Goal: Task Accomplishment & Management: Complete application form

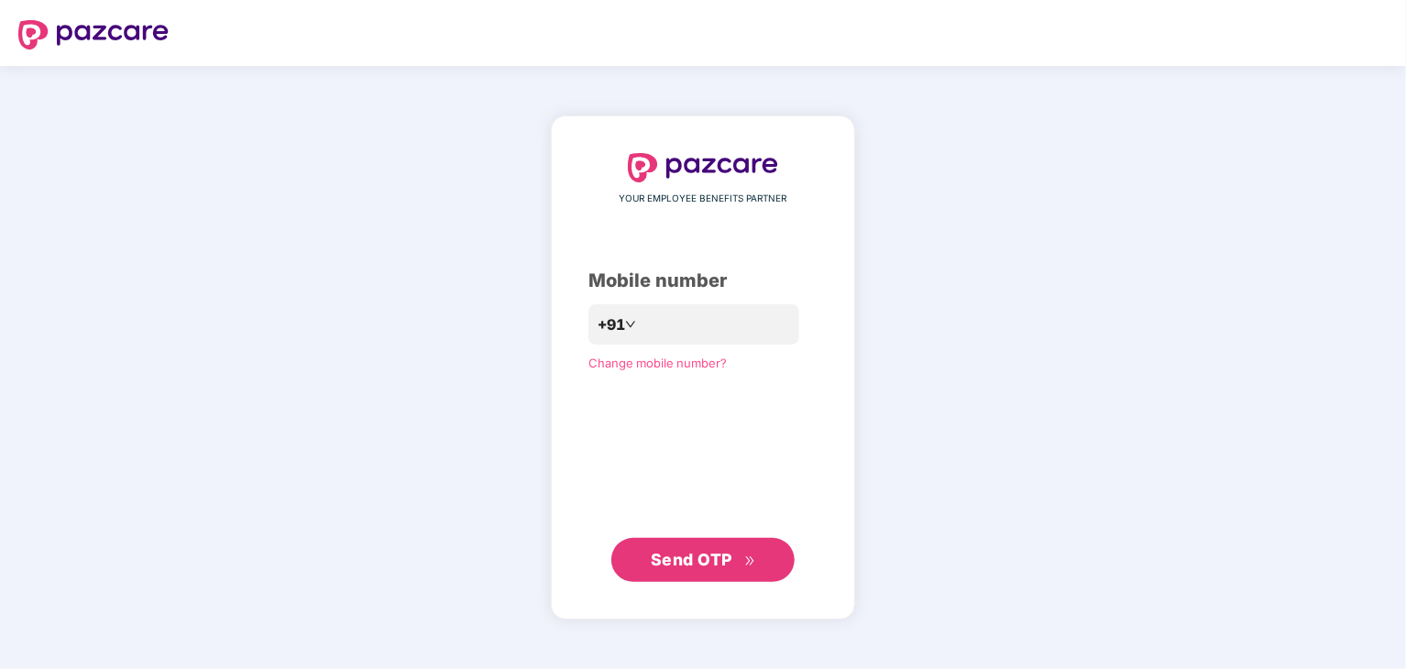
click at [719, 573] on button "Send OTP" at bounding box center [702, 560] width 183 height 44
click at [751, 320] on input "**********" at bounding box center [716, 324] width 150 height 29
type input "*"
type input "**********"
click at [653, 558] on span "Send OTP" at bounding box center [692, 560] width 82 height 19
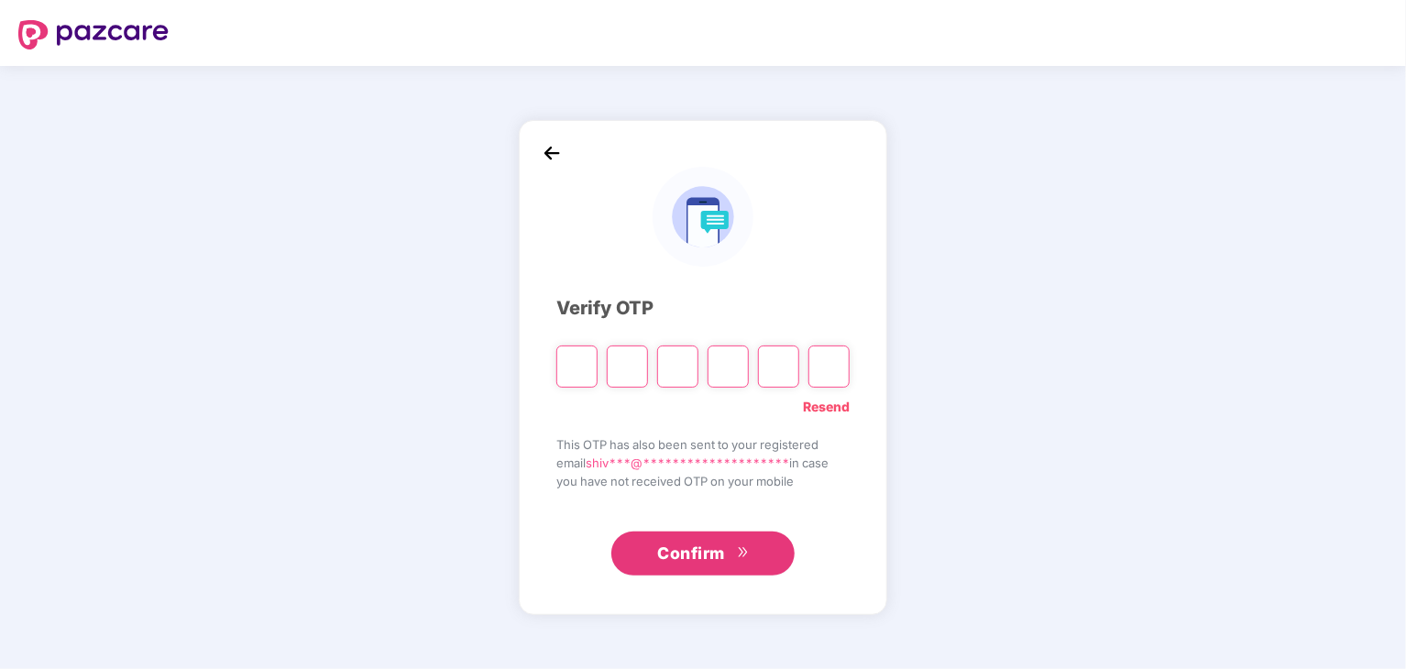
type input "*"
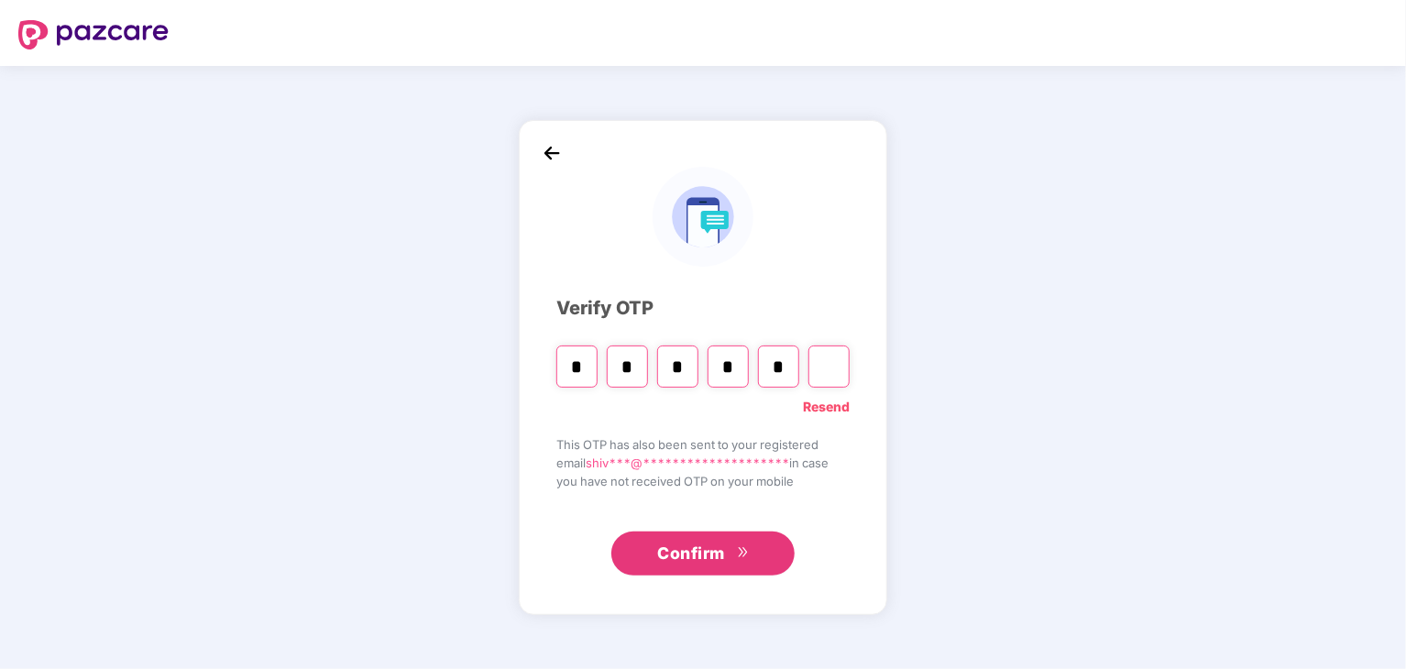
type input "*"
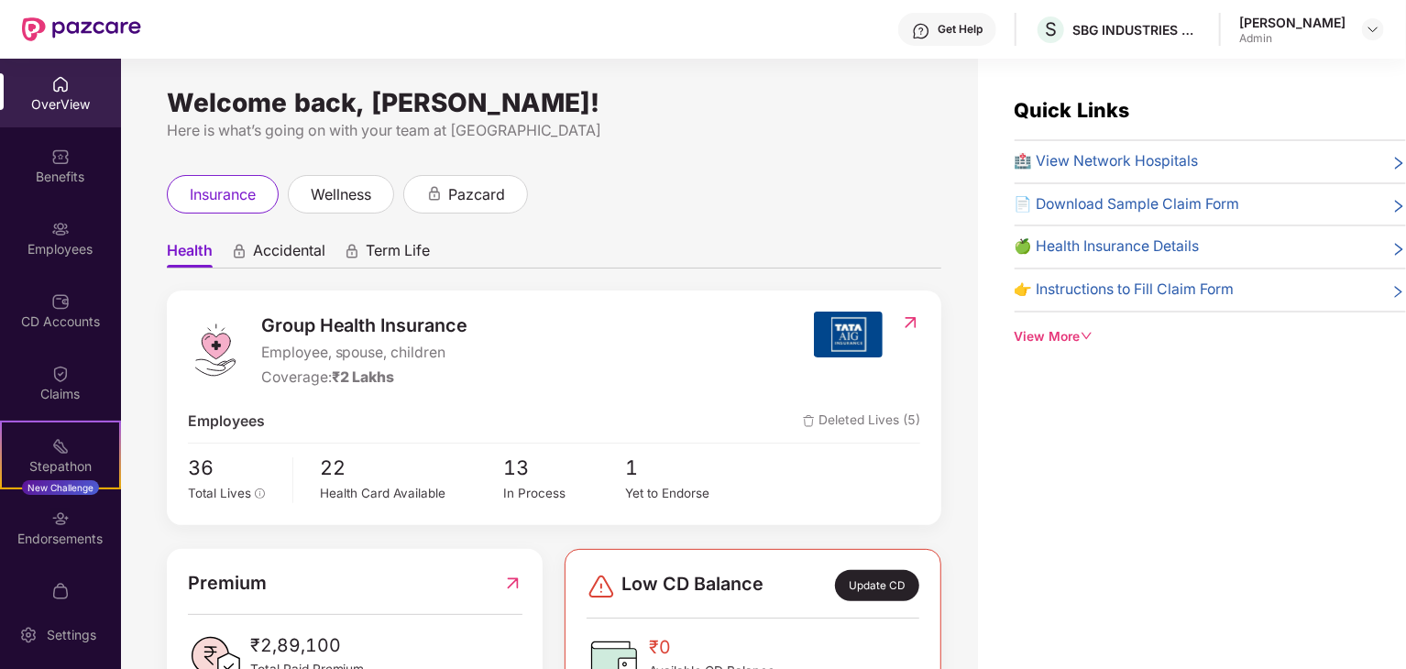
scroll to position [73, 0]
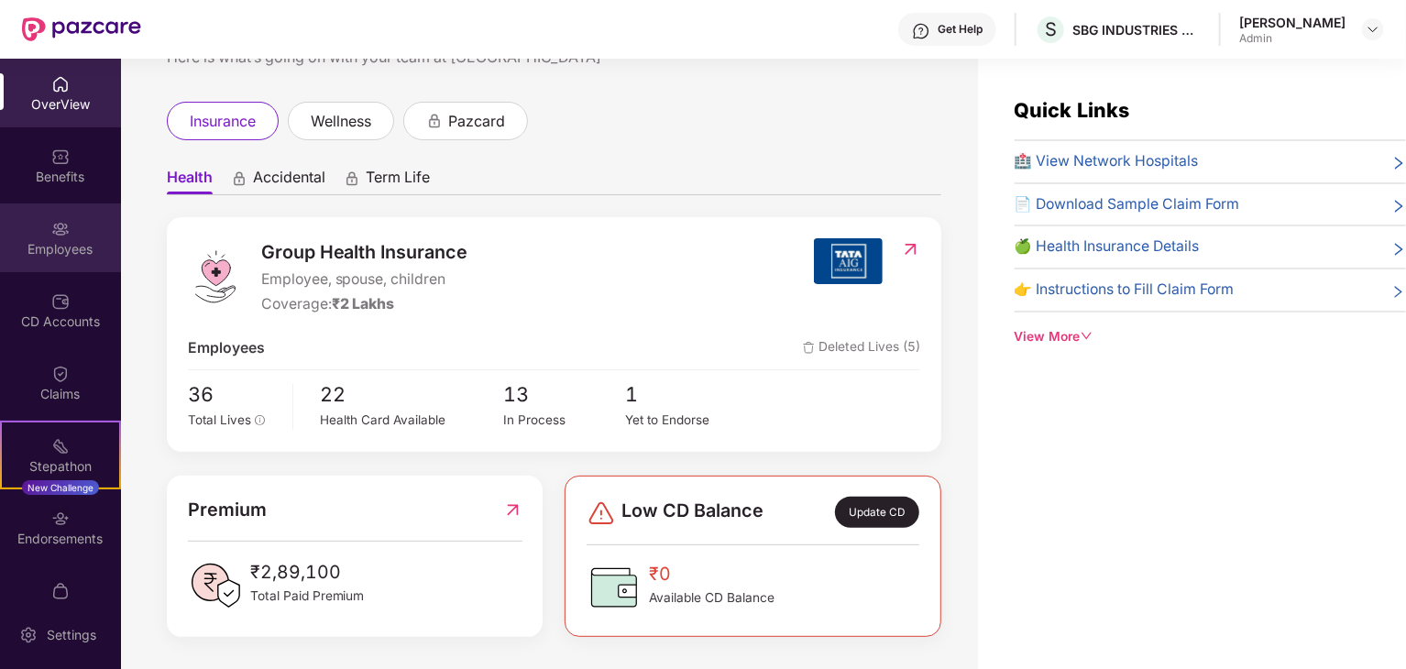
click at [40, 269] on div "Employees" at bounding box center [60, 237] width 121 height 69
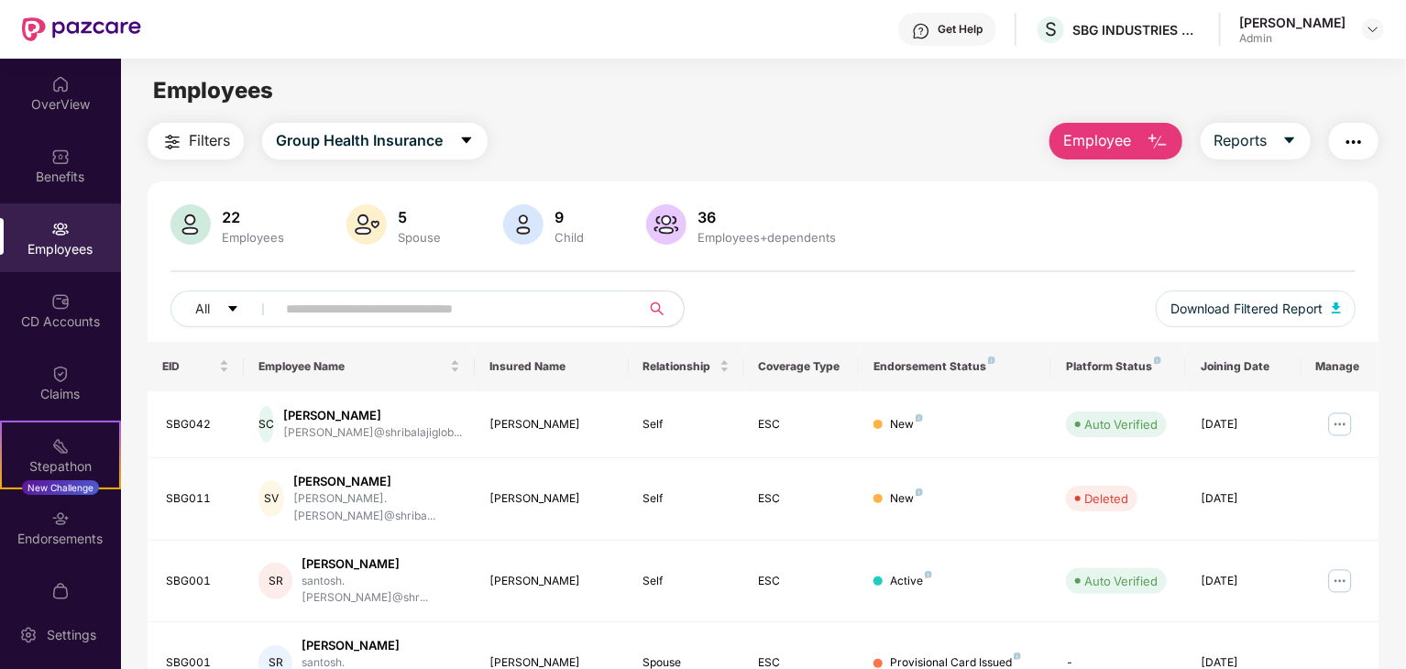
click at [1071, 136] on span "Employee" at bounding box center [1097, 140] width 69 height 23
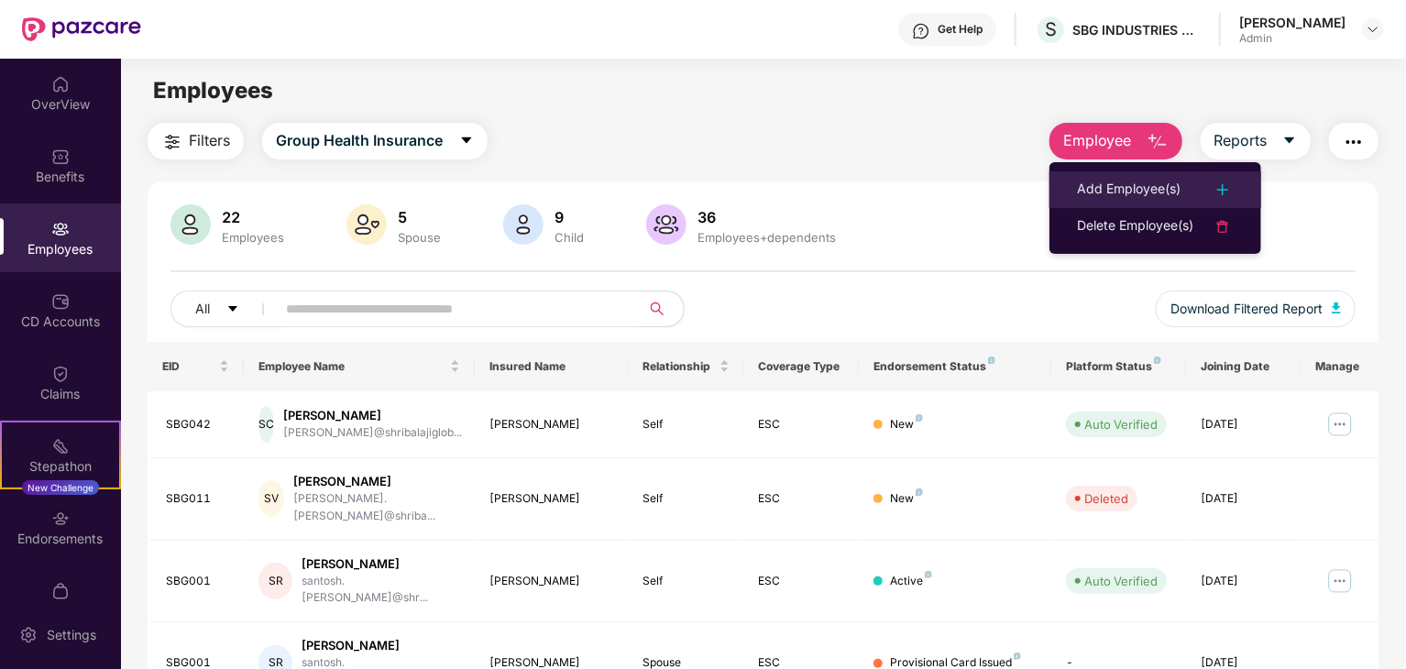
click at [1098, 181] on div "Add Employee(s)" at bounding box center [1129, 190] width 104 height 22
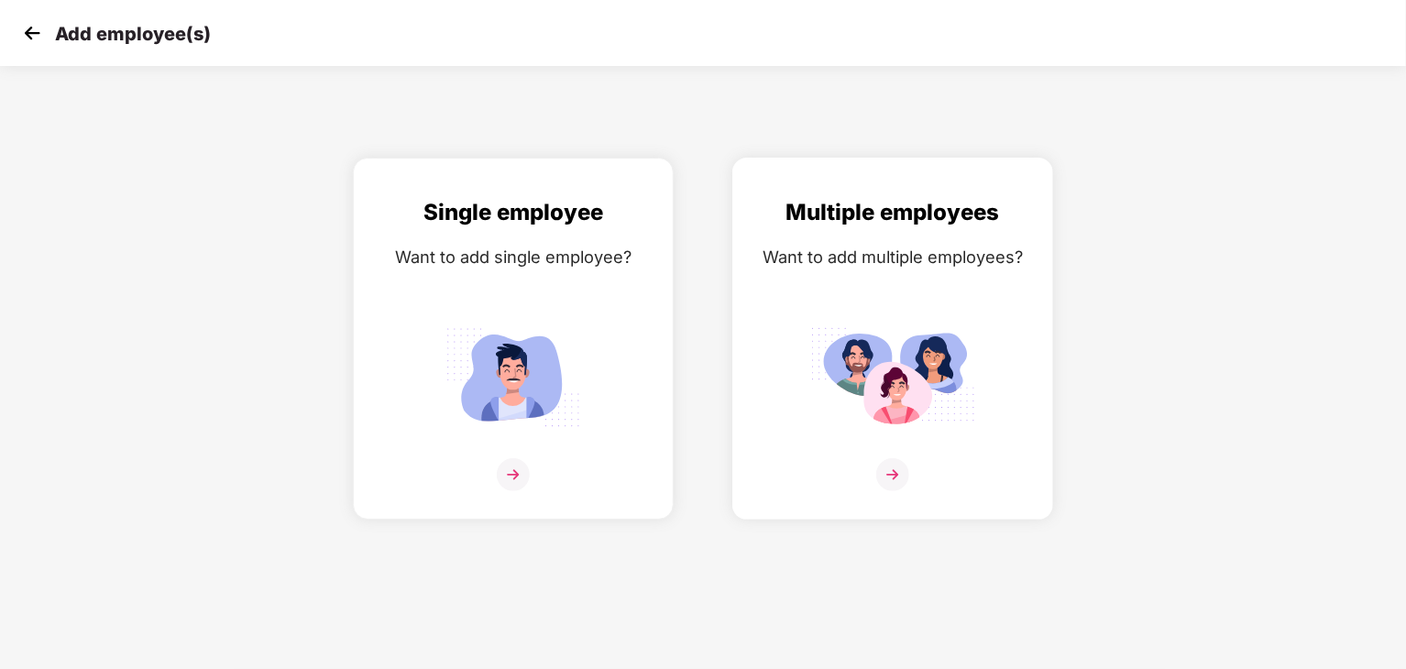
click at [891, 233] on div "Multiple employees Want to add multiple employees?" at bounding box center [893, 354] width 282 height 319
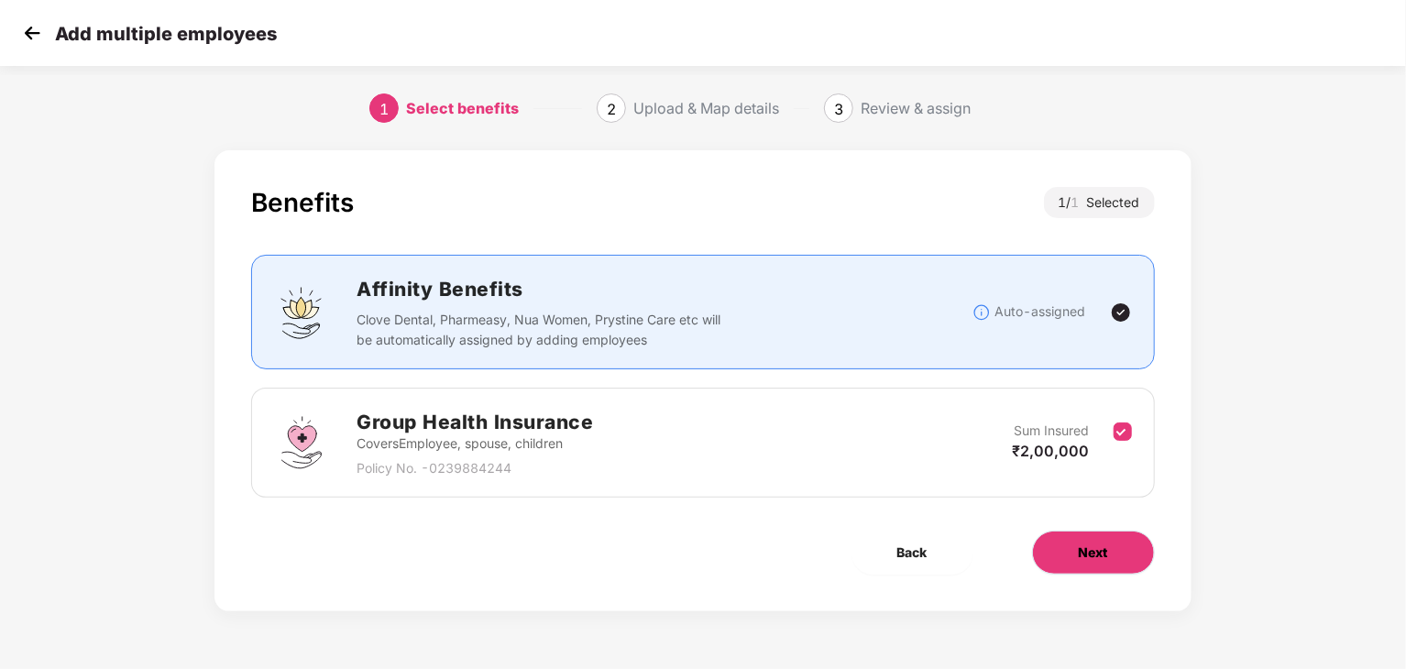
click at [1056, 544] on button "Next" at bounding box center [1093, 553] width 123 height 44
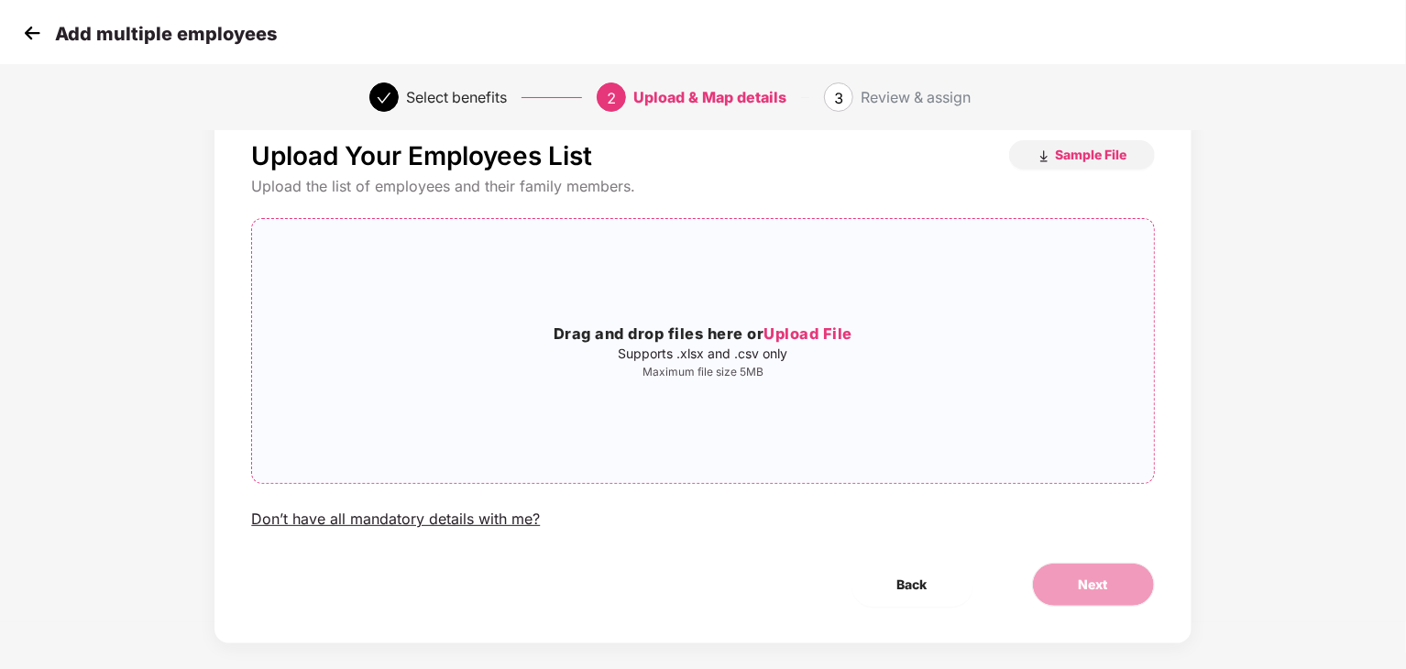
scroll to position [67, 0]
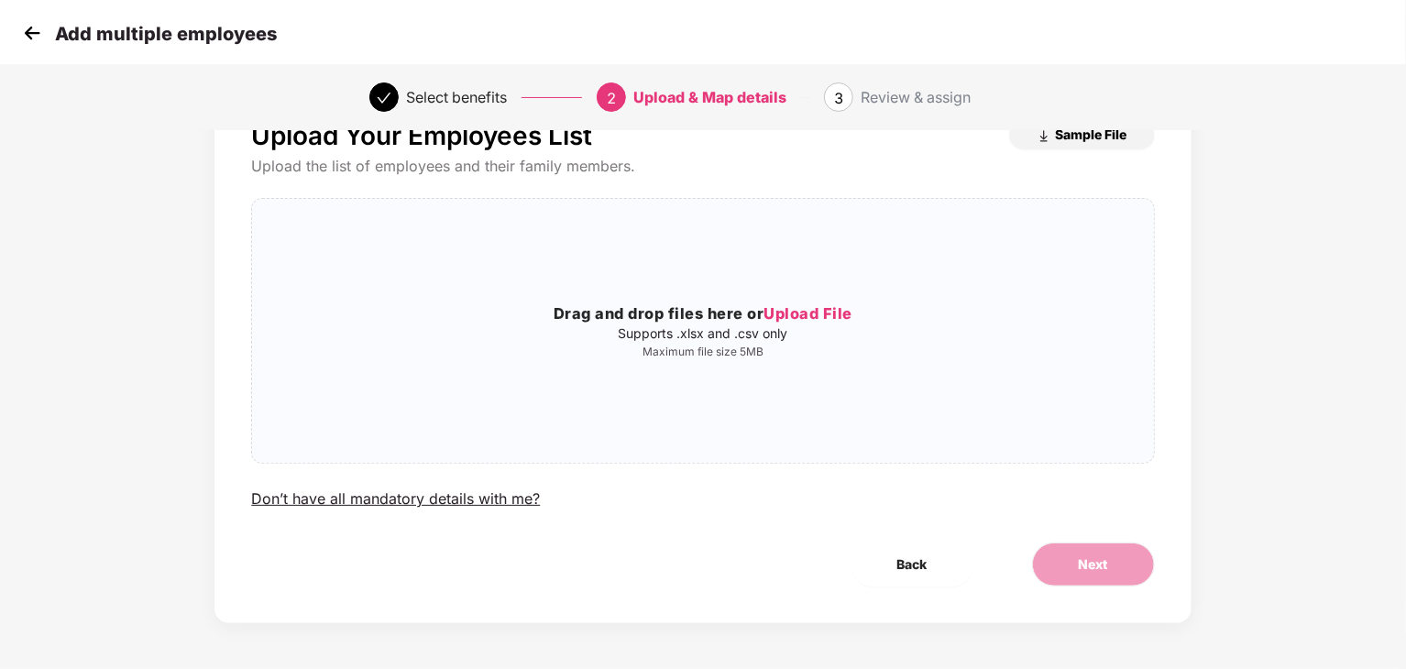
click at [1065, 134] on span "Sample File" at bounding box center [1091, 134] width 71 height 17
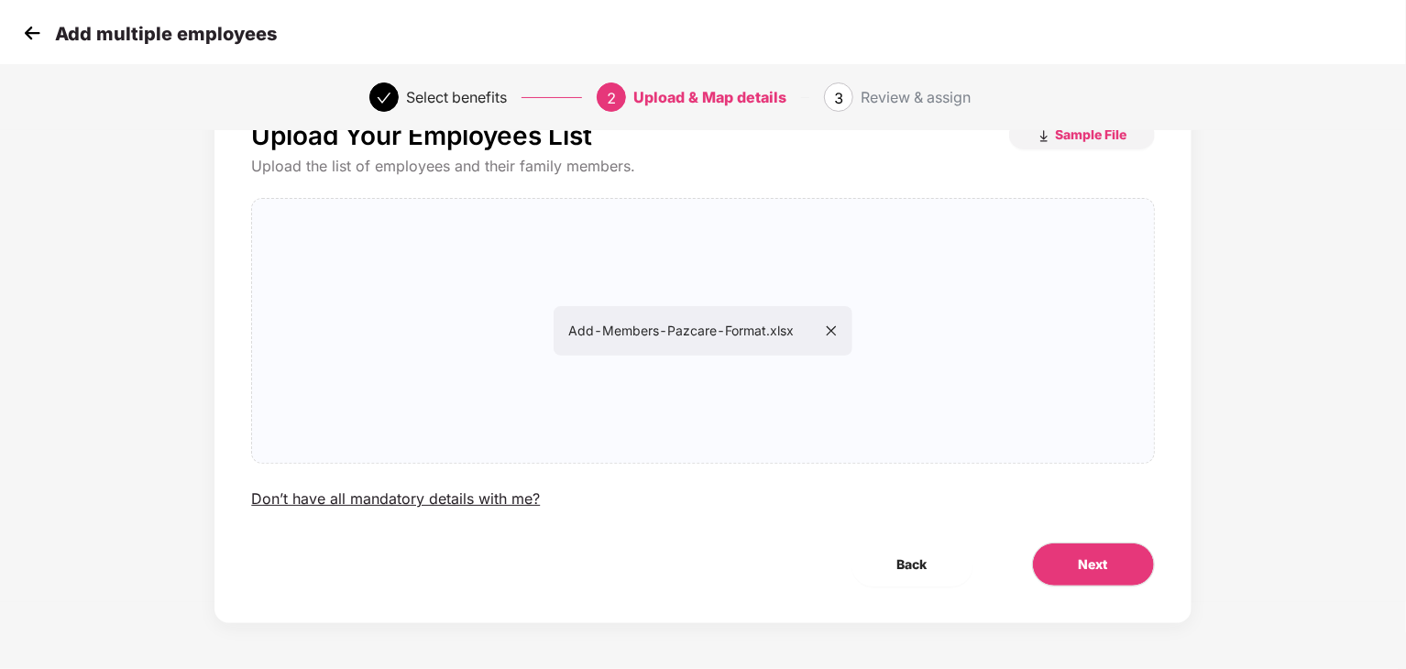
click at [1217, 534] on div "Upload Your Employees List Sample File Upload the list of employees and their f…" at bounding box center [702, 371] width 1171 height 595
click at [1049, 551] on button "Next" at bounding box center [1093, 565] width 123 height 44
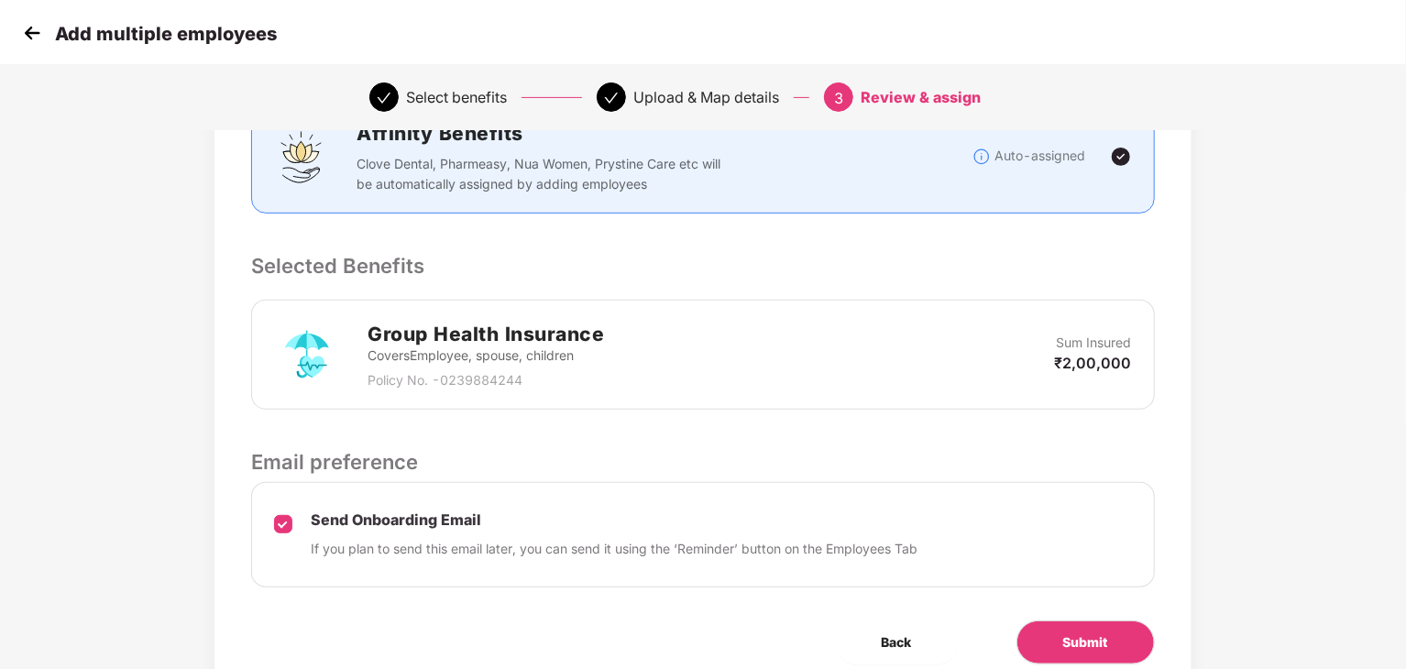
scroll to position [352, 0]
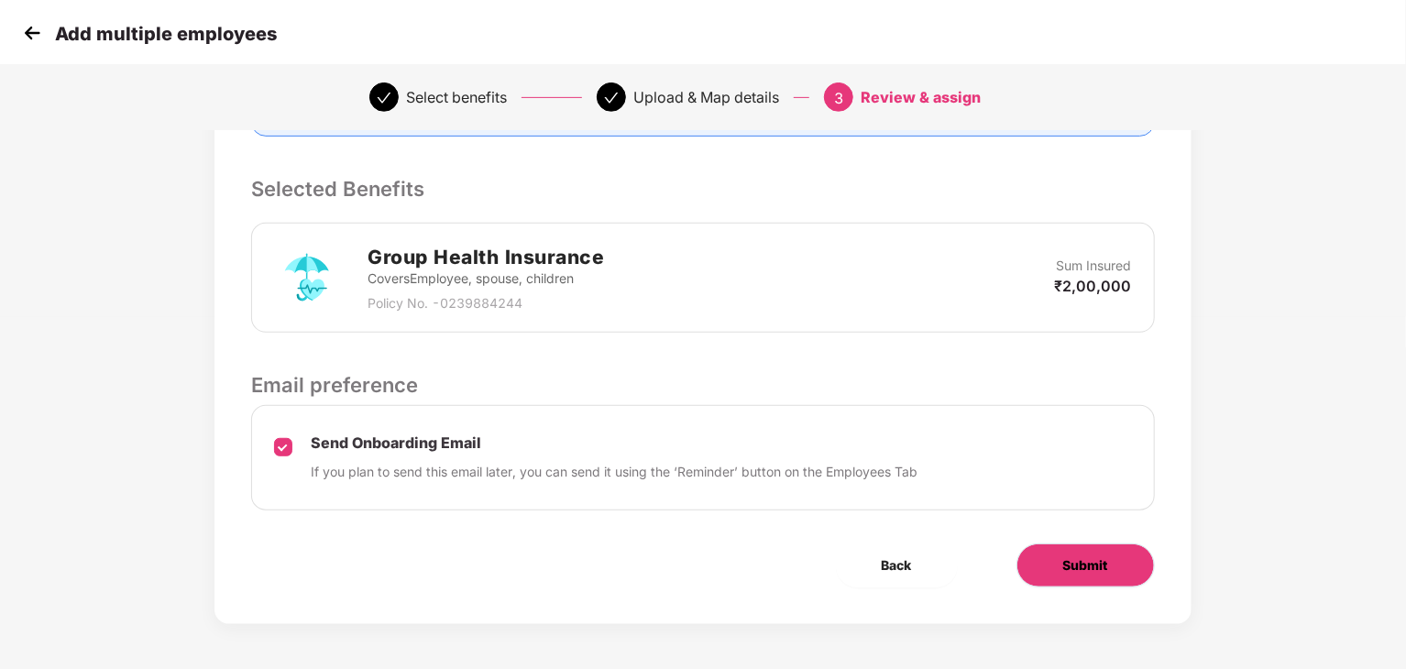
click at [1052, 569] on button "Submit" at bounding box center [1085, 566] width 138 height 44
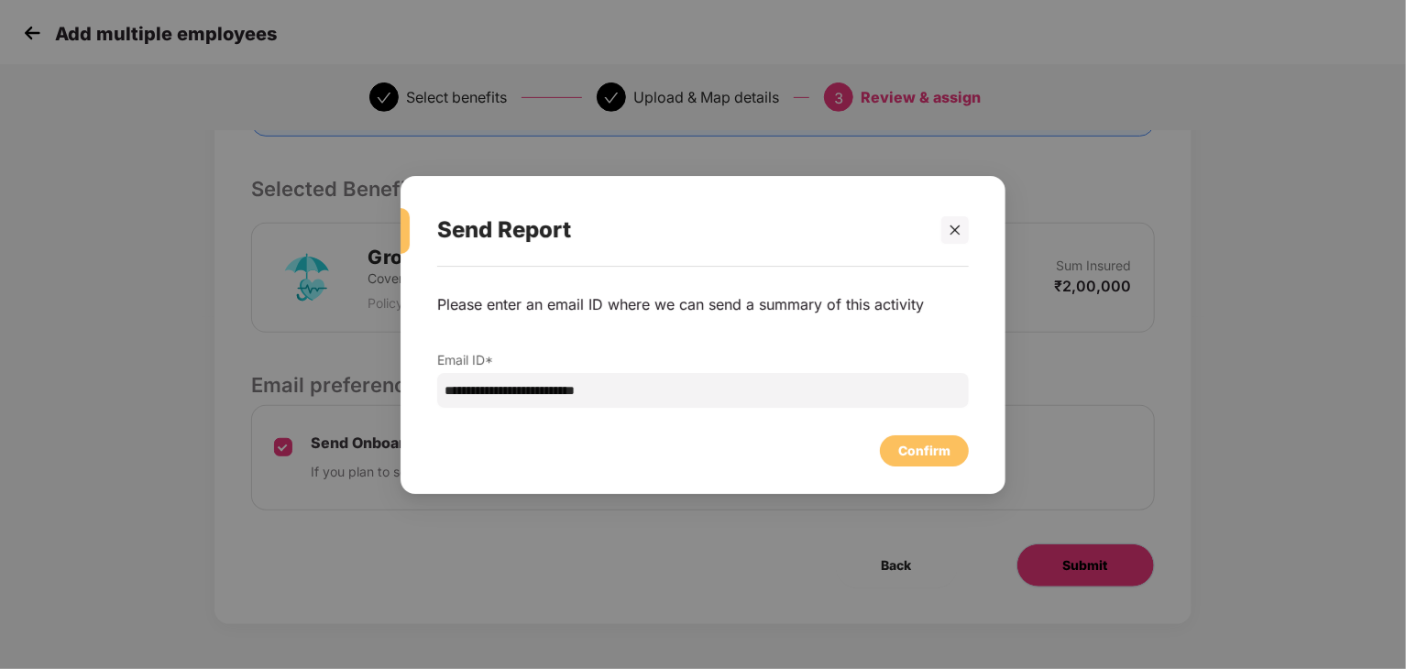
scroll to position [0, 0]
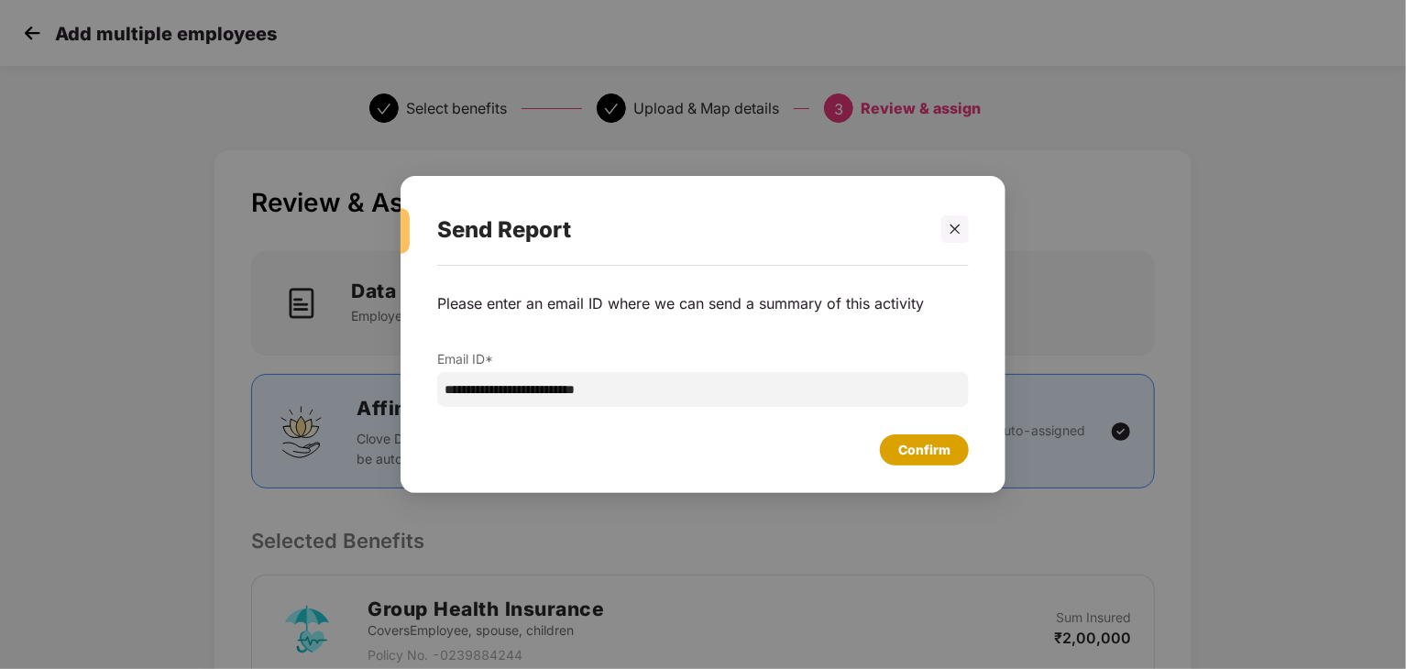
click at [923, 452] on div "Confirm" at bounding box center [924, 450] width 52 height 20
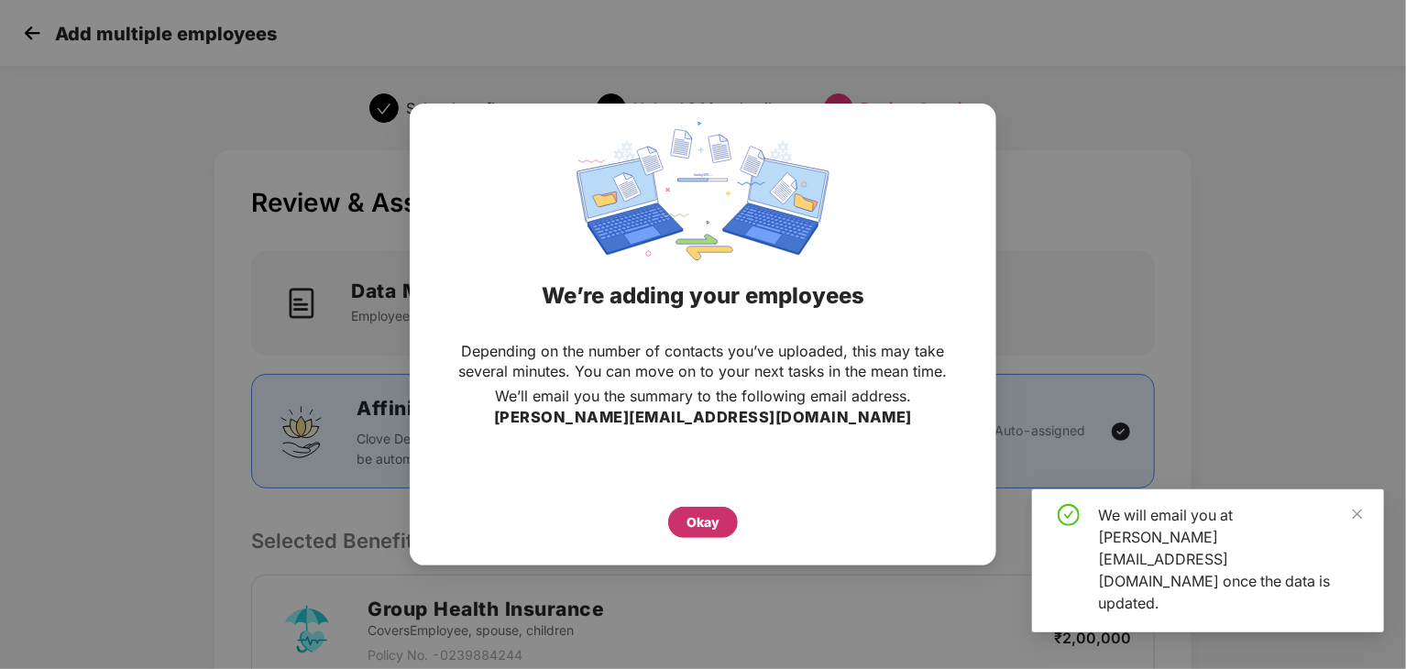
click at [711, 517] on div "Okay" at bounding box center [703, 522] width 33 height 20
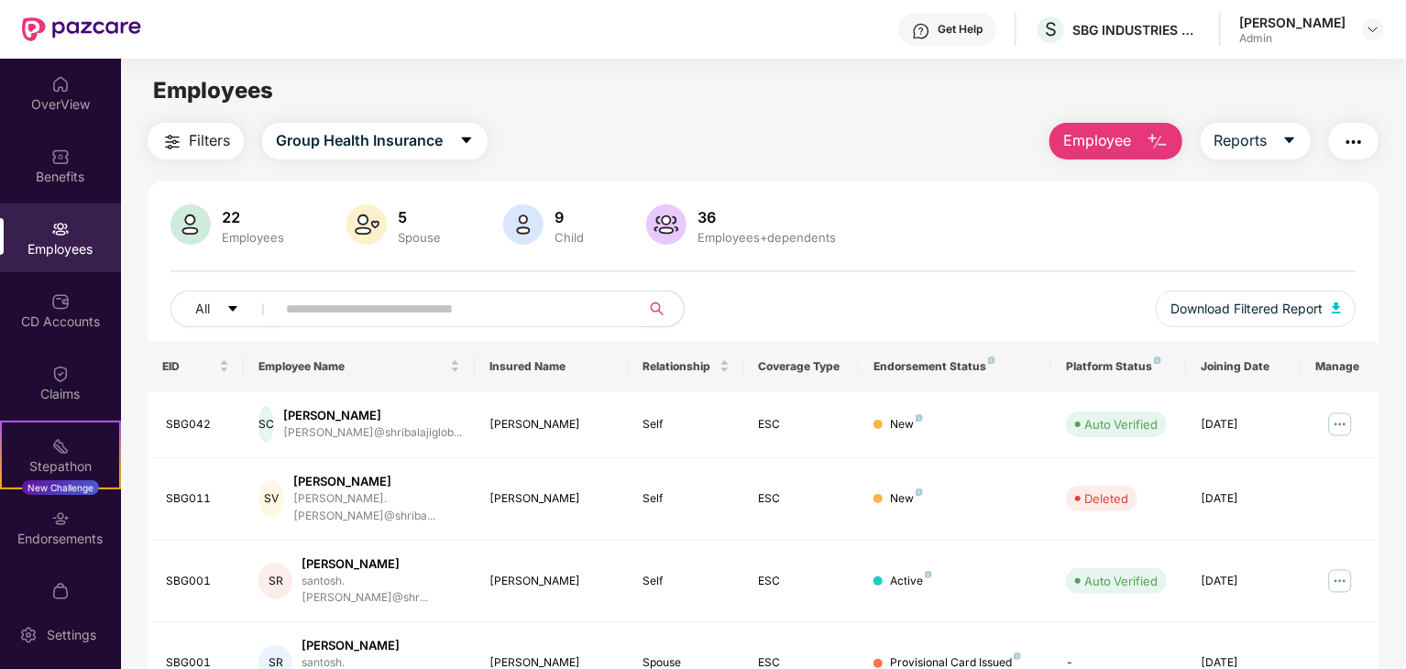
click at [394, 304] on input "text" at bounding box center [450, 308] width 329 height 27
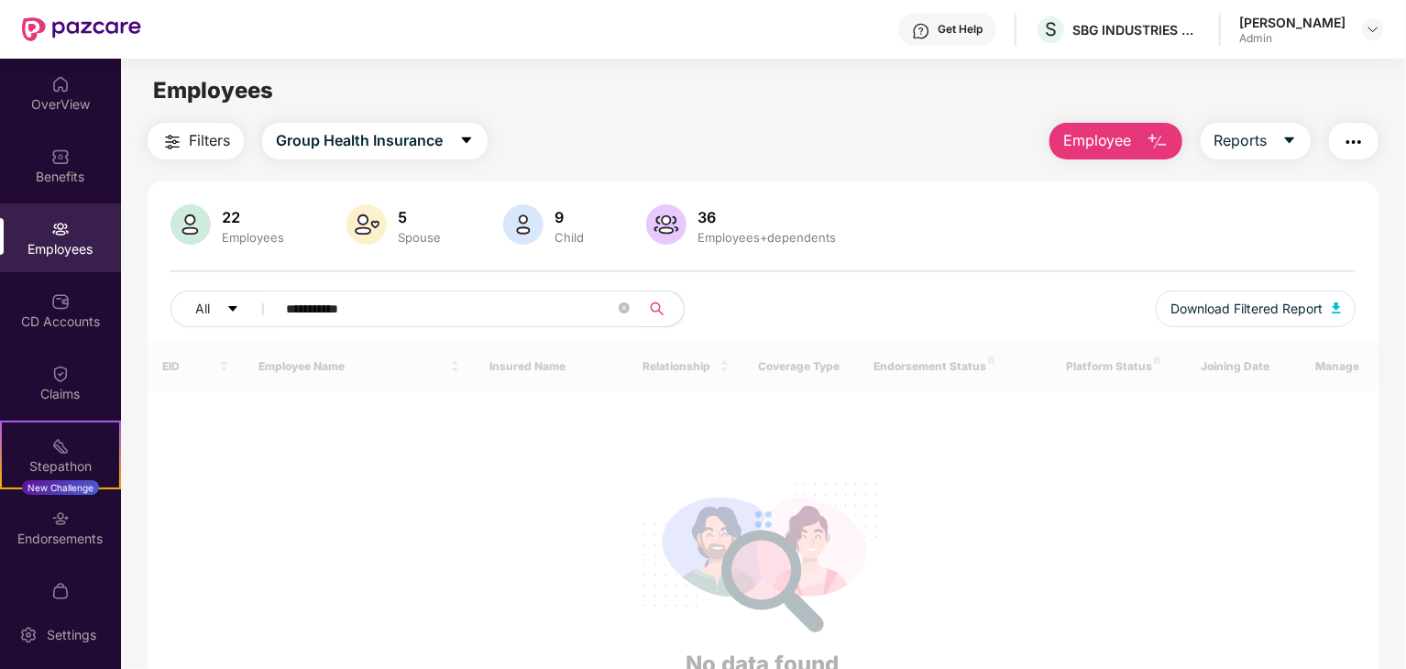
type input "**********"
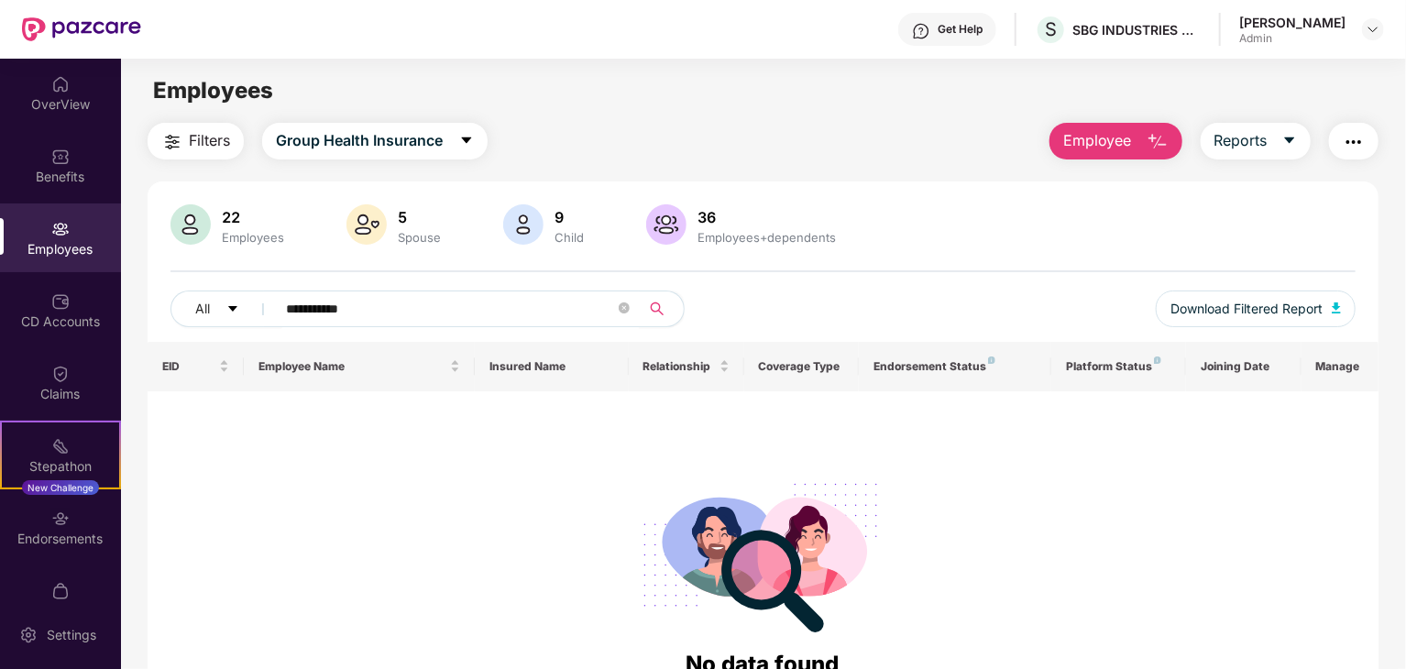
click at [657, 305] on icon "search" at bounding box center [657, 309] width 15 height 15
click at [653, 308] on icon "search" at bounding box center [657, 309] width 15 height 15
click at [506, 307] on input "**********" at bounding box center [450, 308] width 329 height 27
drag, startPoint x: 506, startPoint y: 307, endPoint x: 114, endPoint y: 335, distance: 393.3
click at [114, 335] on div "**********" at bounding box center [703, 364] width 1406 height 610
